Goal: Complete application form

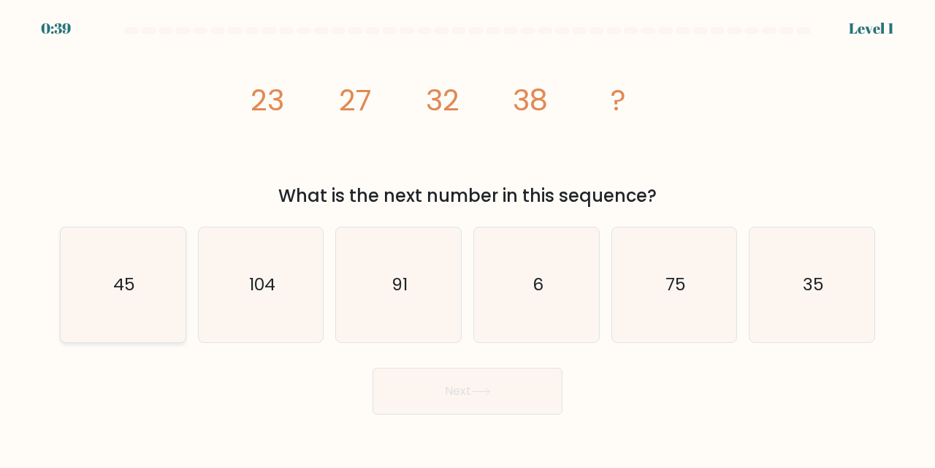
click at [123, 291] on text "45" at bounding box center [124, 285] width 22 height 24
click at [468, 237] on input "a. 45" at bounding box center [468, 236] width 1 height 4
radio input "true"
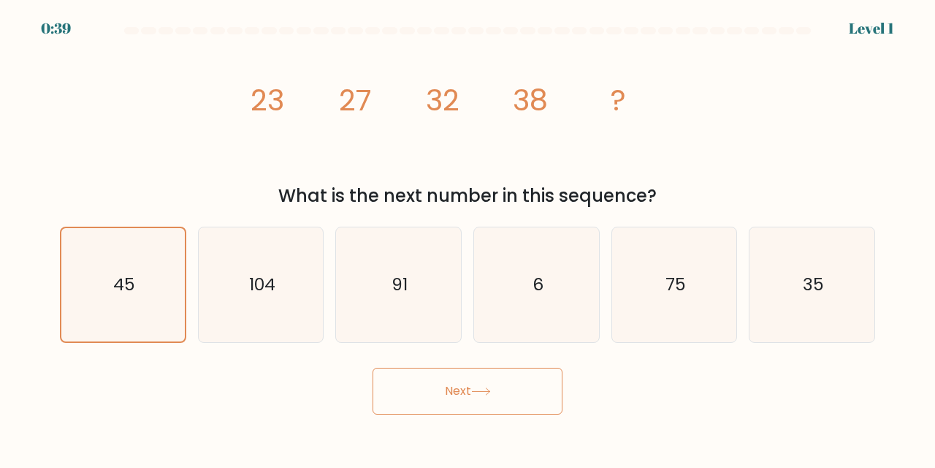
click at [473, 403] on button "Next" at bounding box center [468, 390] width 190 height 47
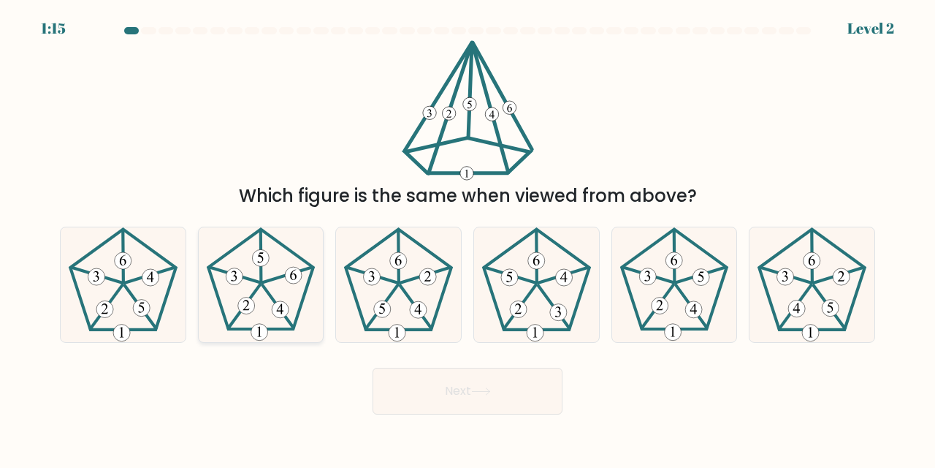
drag, startPoint x: 275, startPoint y: 302, endPoint x: 374, endPoint y: 324, distance: 101.0
click at [276, 302] on 627 at bounding box center [277, 306] width 31 height 43
click at [468, 237] on input "b." at bounding box center [468, 236] width 1 height 4
radio input "true"
click at [546, 400] on button "Next" at bounding box center [468, 390] width 190 height 47
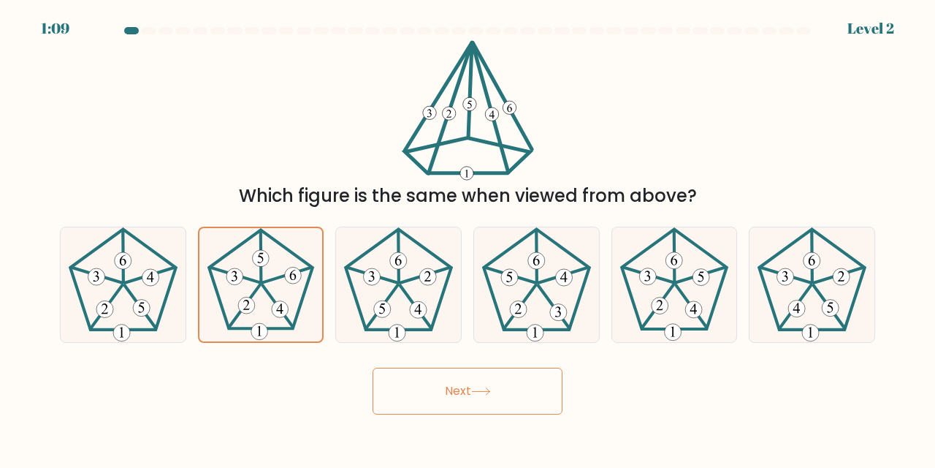
click at [516, 393] on button "Next" at bounding box center [468, 390] width 190 height 47
click at [446, 373] on button "Next" at bounding box center [468, 390] width 190 height 47
click at [403, 294] on icon at bounding box center [398, 284] width 115 height 115
click at [468, 237] on input "c." at bounding box center [468, 236] width 1 height 4
radio input "true"
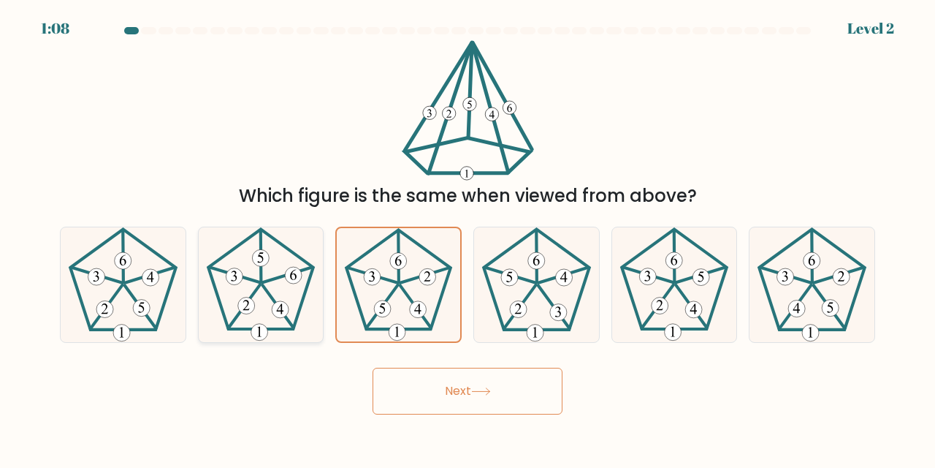
click at [276, 279] on icon at bounding box center [261, 284] width 115 height 115
click at [482, 389] on icon at bounding box center [481, 391] width 20 height 8
click at [482, 384] on button "Next" at bounding box center [468, 390] width 190 height 47
click at [479, 387] on button "Next" at bounding box center [468, 390] width 190 height 47
click at [281, 300] on icon at bounding box center [261, 284] width 115 height 115
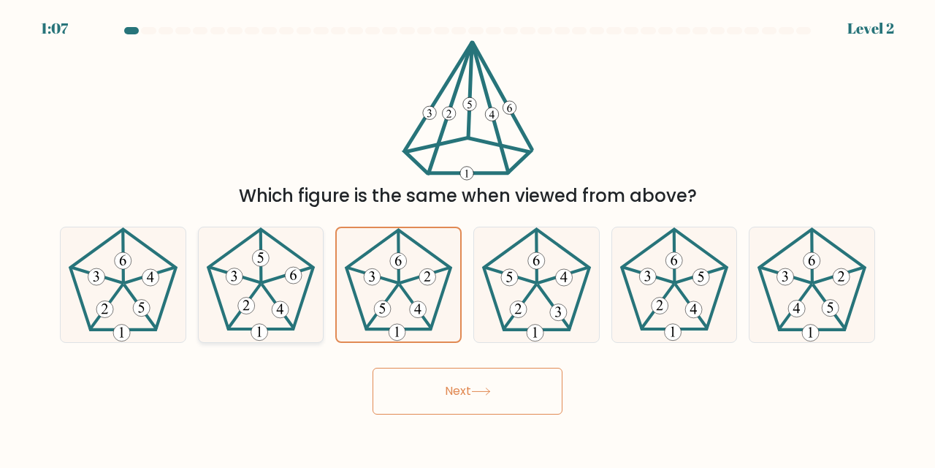
click at [468, 237] on input "b." at bounding box center [468, 236] width 1 height 4
radio input "true"
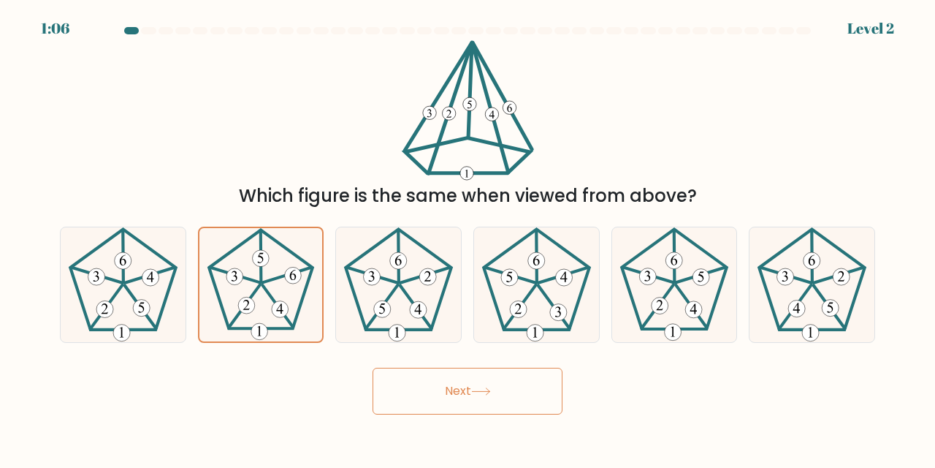
click at [470, 411] on button "Next" at bounding box center [468, 390] width 190 height 47
click at [458, 383] on button "Next" at bounding box center [468, 390] width 190 height 47
click at [459, 380] on button "Next" at bounding box center [468, 390] width 190 height 47
